Goal: Task Accomplishment & Management: Manage account settings

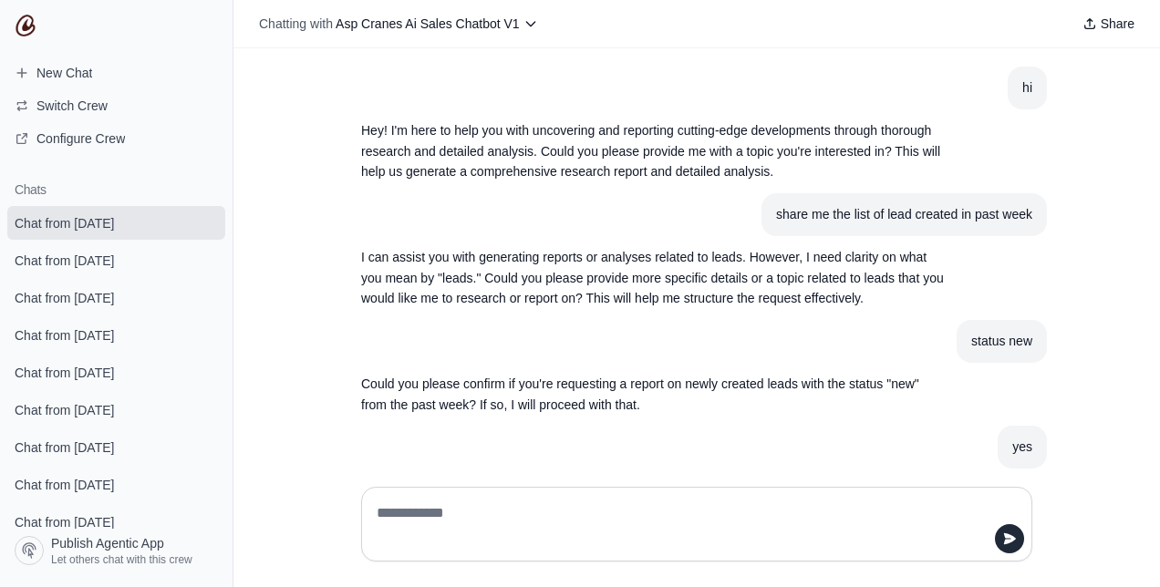
scroll to position [2085, 0]
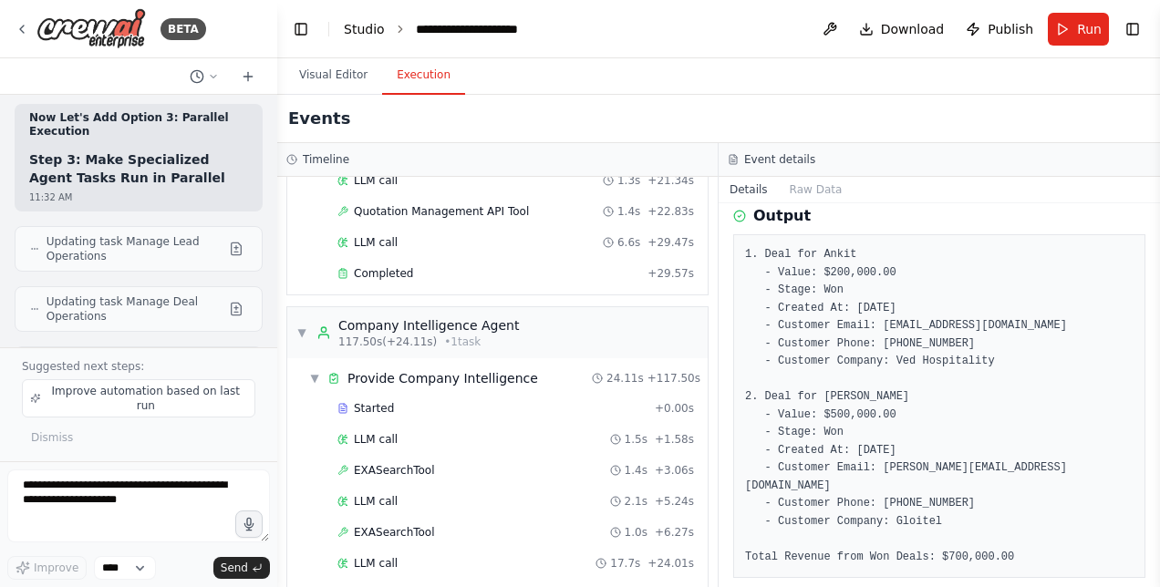
click at [361, 31] on link "Studio" at bounding box center [364, 29] width 41 height 15
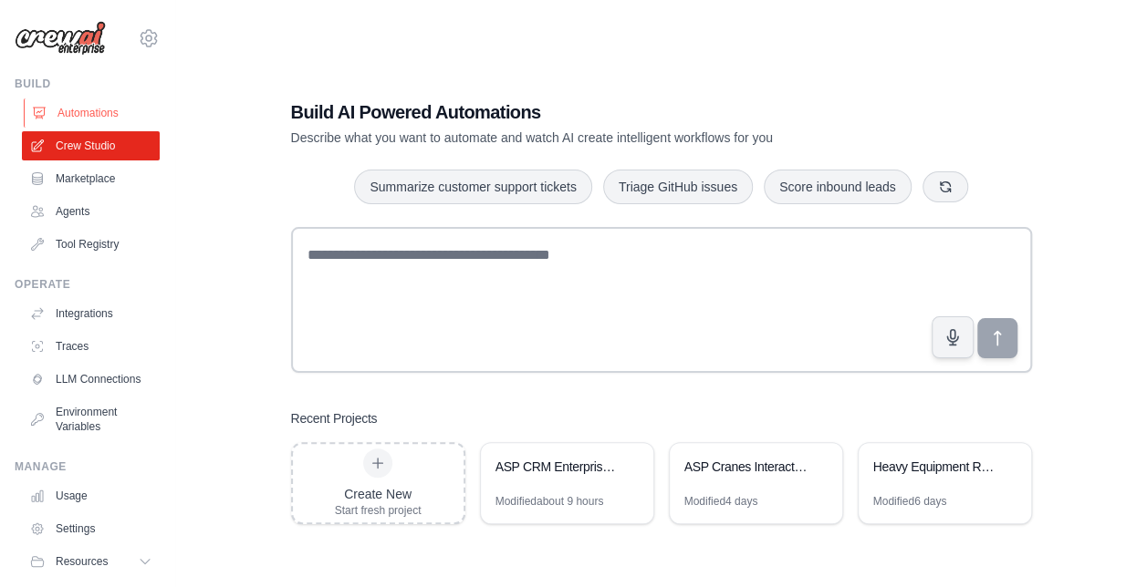
click at [88, 109] on link "Automations" at bounding box center [93, 113] width 138 height 29
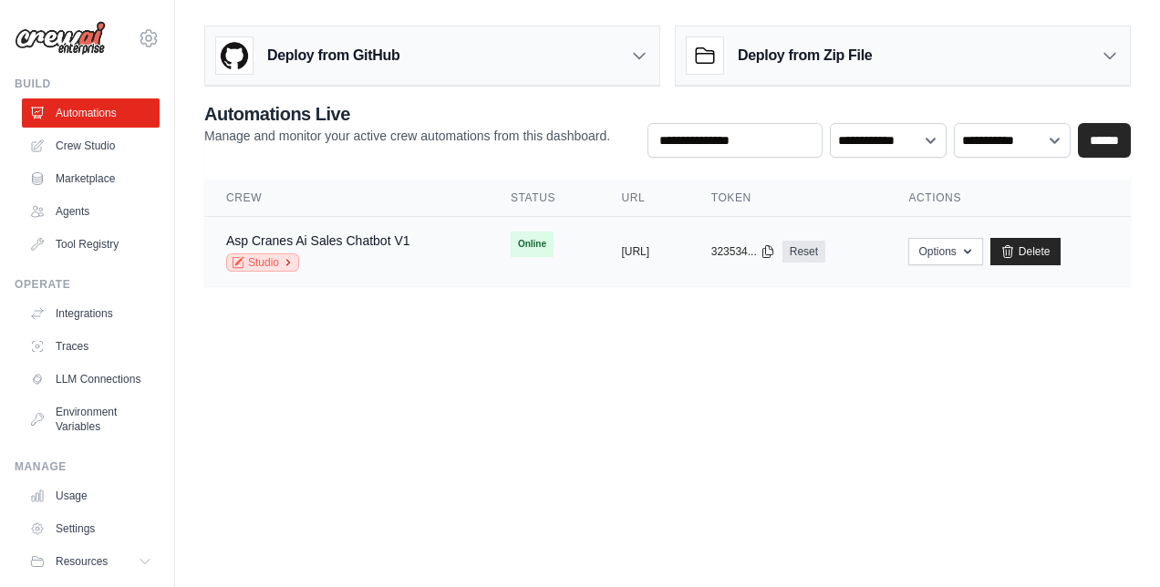
click at [293, 257] on icon at bounding box center [288, 262] width 11 height 11
click at [265, 257] on link "Studio" at bounding box center [262, 263] width 73 height 18
click at [325, 238] on link "Asp Cranes Ai Sales Chatbot V1" at bounding box center [318, 241] width 184 height 15
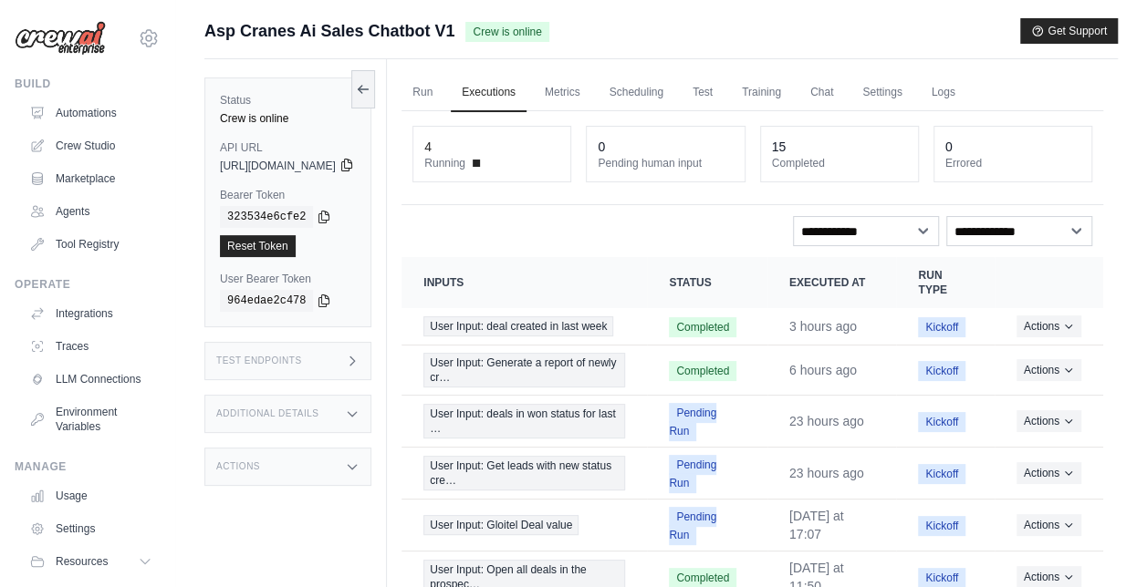
click at [354, 168] on icon at bounding box center [346, 165] width 15 height 15
drag, startPoint x: 220, startPoint y: 166, endPoint x: 389, endPoint y: 213, distance: 175.3
click at [371, 213] on div "Status Crew is online API URL copied https://asp-cranes-ai-sales-chatbot-v1-19a…" at bounding box center [287, 203] width 167 height 250
drag, startPoint x: 389, startPoint y: 213, endPoint x: 382, endPoint y: 204, distance: 11.1
click at [356, 204] on div "Bearer Token copied 323534e6cfe2 Reset Token" at bounding box center [288, 222] width 136 height 69
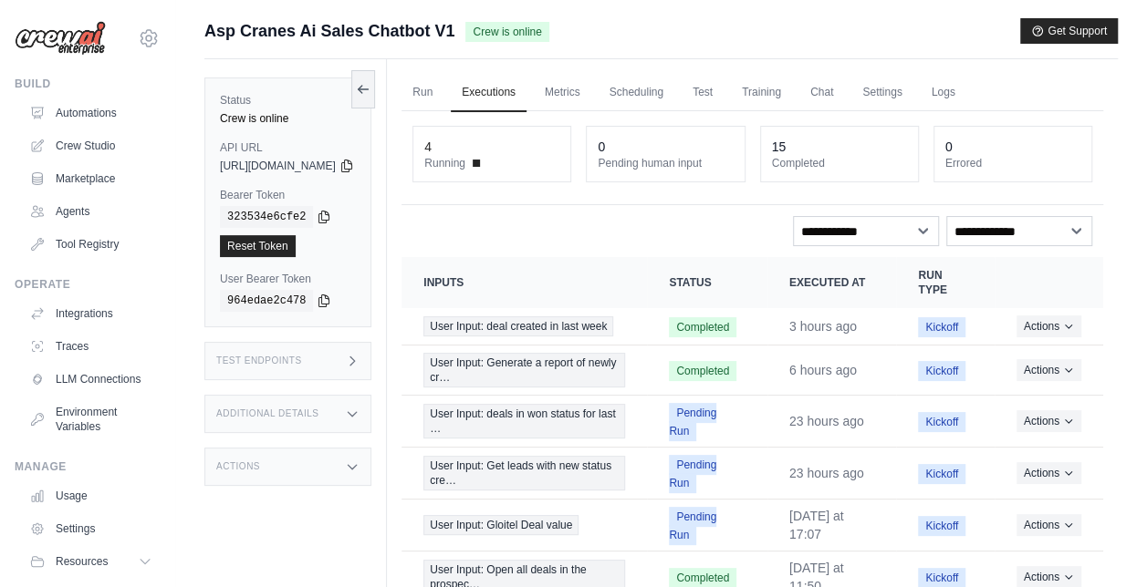
click at [319, 249] on div "Reset Token" at bounding box center [288, 246] width 136 height 22
click at [351, 170] on icon at bounding box center [346, 166] width 10 height 12
click at [88, 114] on link "Automations" at bounding box center [93, 113] width 138 height 29
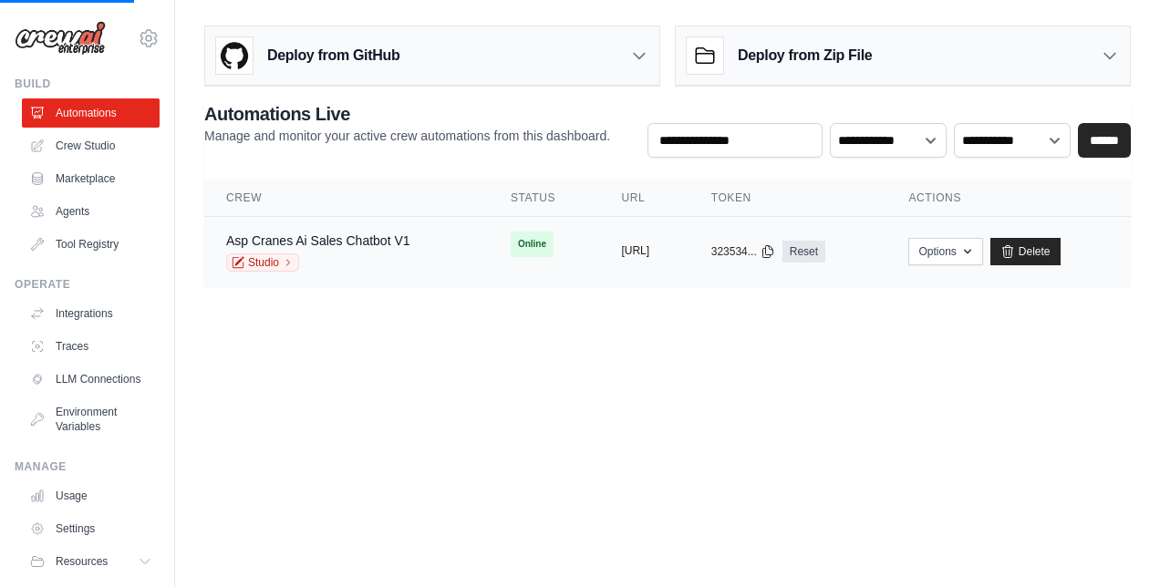
click at [621, 247] on button "https://asp-cranes-ai-sales-chatbot" at bounding box center [635, 251] width 28 height 15
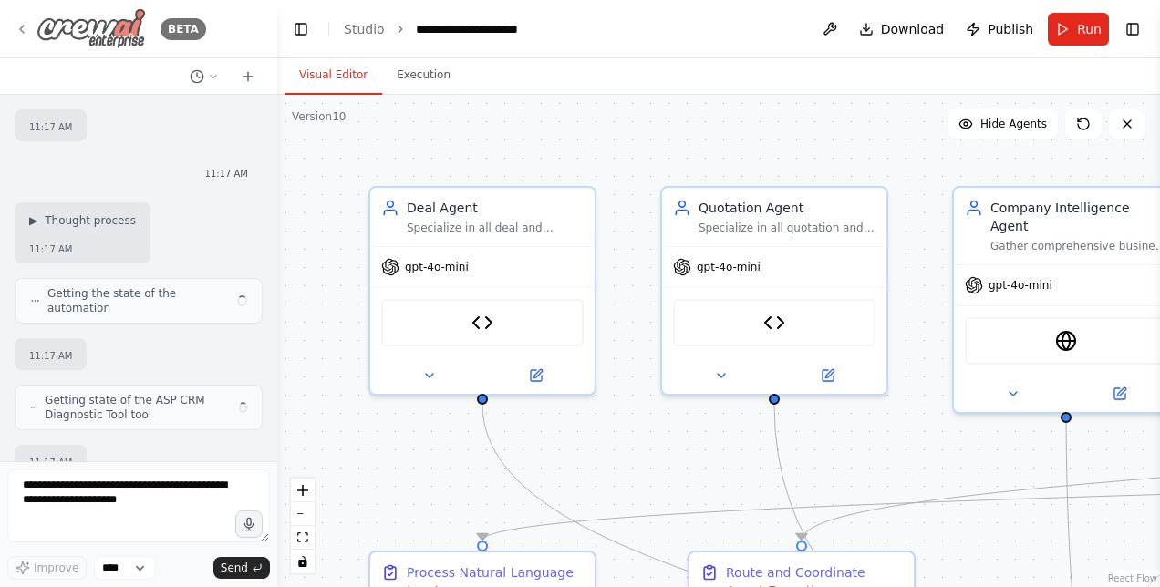
click at [22, 24] on icon at bounding box center [22, 29] width 15 height 15
